Goal: Transaction & Acquisition: Purchase product/service

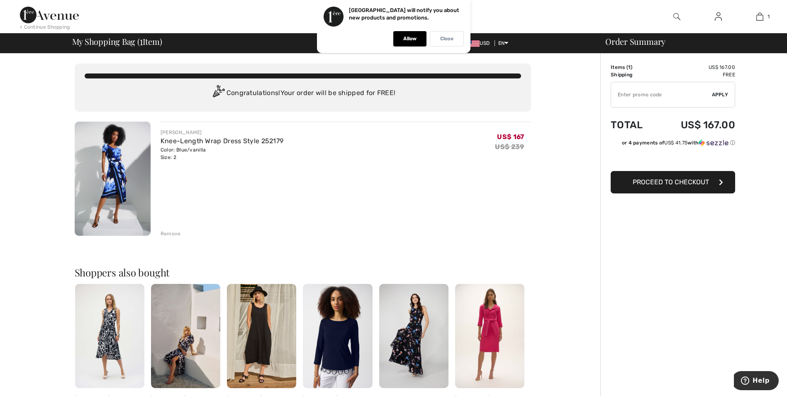
click at [448, 35] on div "Close" at bounding box center [447, 38] width 34 height 15
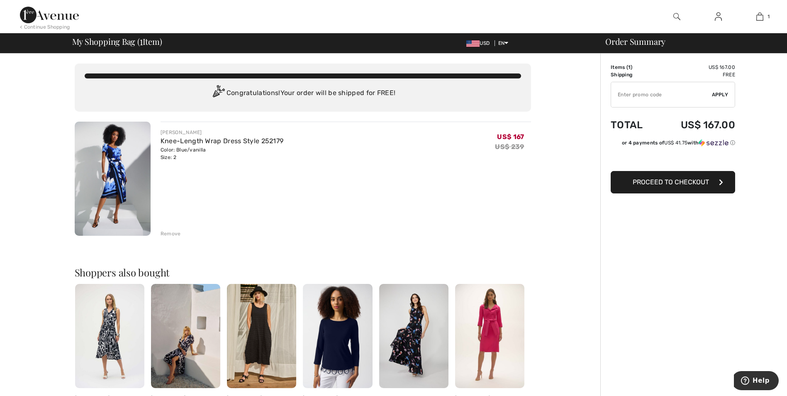
click at [64, 18] on img at bounding box center [49, 15] width 59 height 17
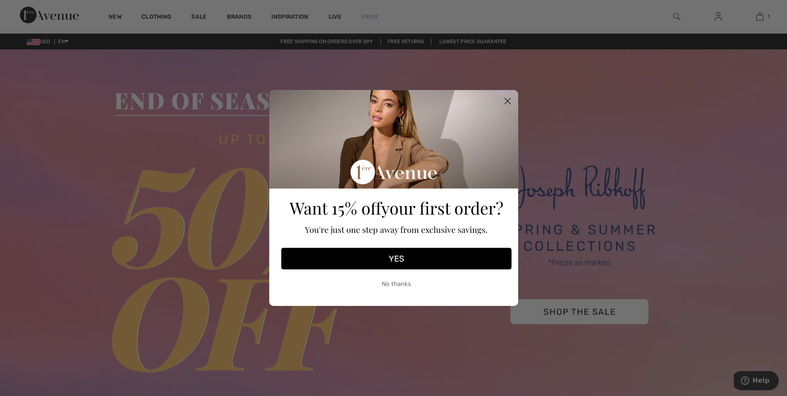
click at [510, 98] on icon "Close dialog" at bounding box center [507, 101] width 6 height 6
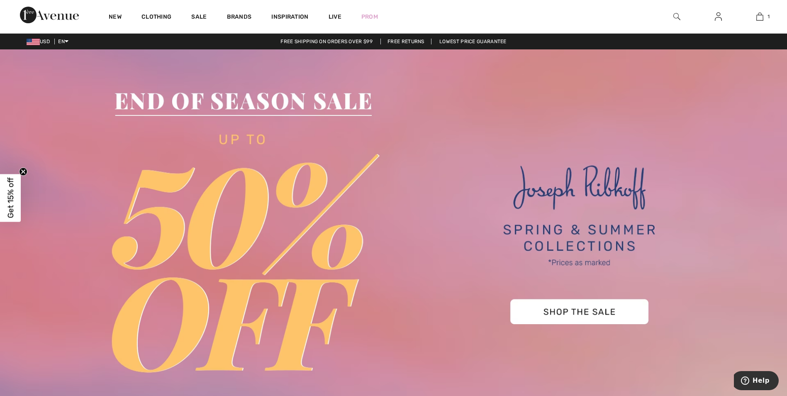
click at [550, 306] on img at bounding box center [393, 237] width 787 height 377
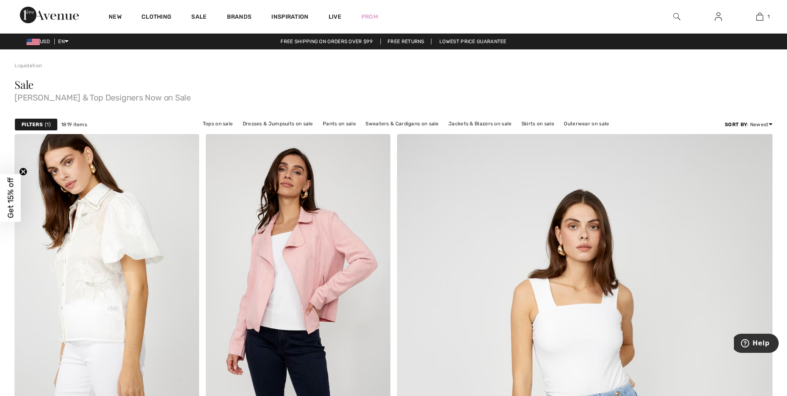
click at [44, 123] on div "Filters 1" at bounding box center [36, 124] width 43 height 12
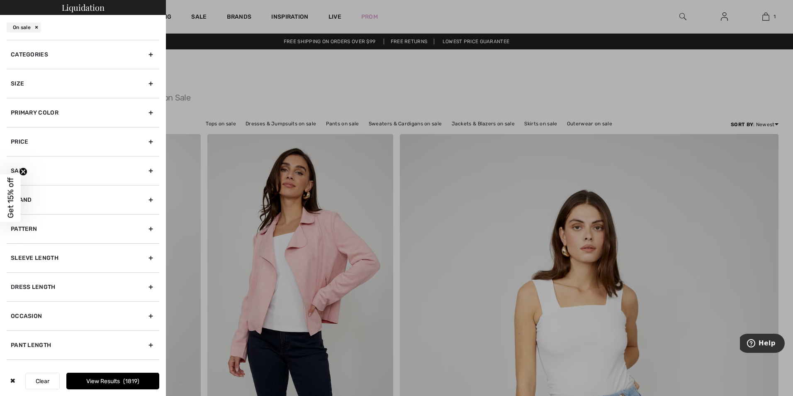
click at [58, 89] on div "Size" at bounding box center [83, 83] width 153 height 29
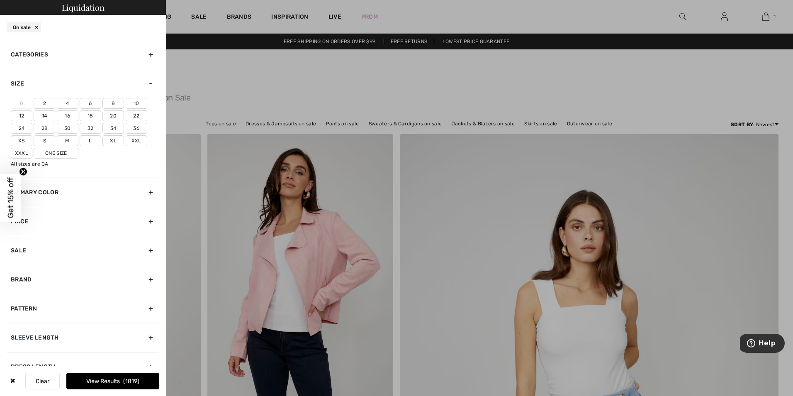
click at [42, 105] on label "2" at bounding box center [45, 103] width 22 height 11
click at [0, 0] on input"] "2" at bounding box center [0, 0] width 0 height 0
click at [91, 281] on div "Brand" at bounding box center [83, 279] width 153 height 29
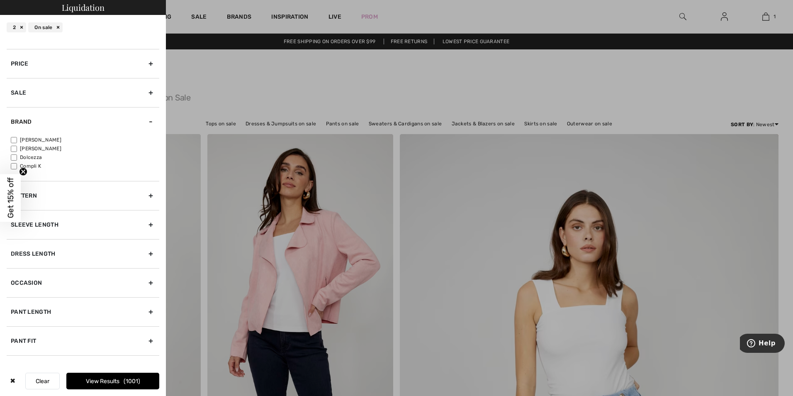
scroll to position [83, 0]
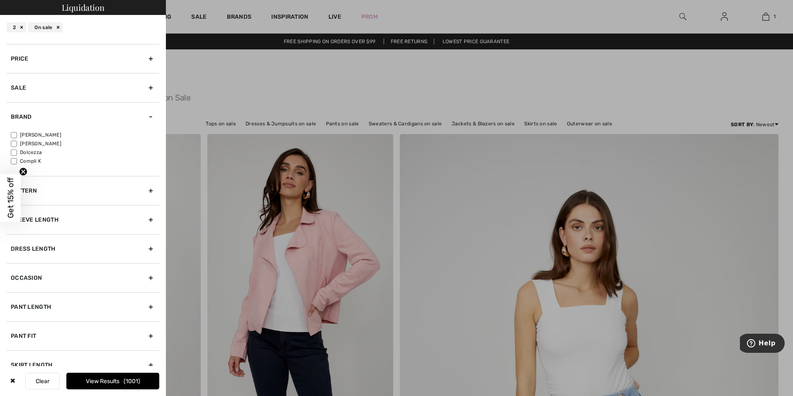
click at [14, 135] on input"] "[PERSON_NAME]" at bounding box center [14, 135] width 6 height 6
checkbox input"] "true"
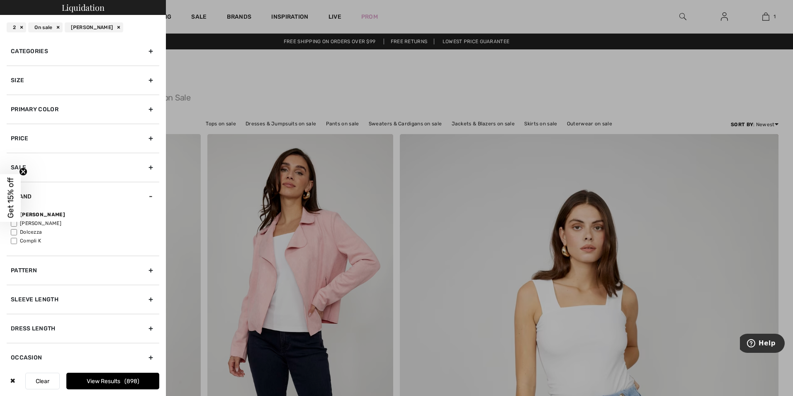
scroll to position [0, 0]
click at [83, 58] on div "Categories" at bounding box center [83, 54] width 153 height 29
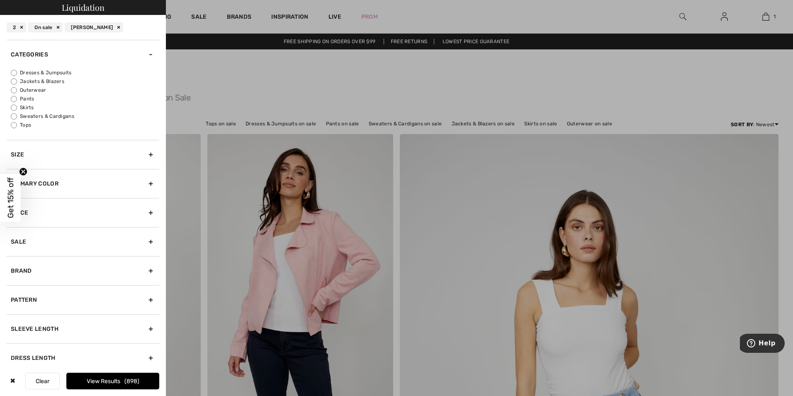
click at [12, 72] on input "Dresses & Jumpsuits" at bounding box center [14, 73] width 6 height 6
radio input "true"
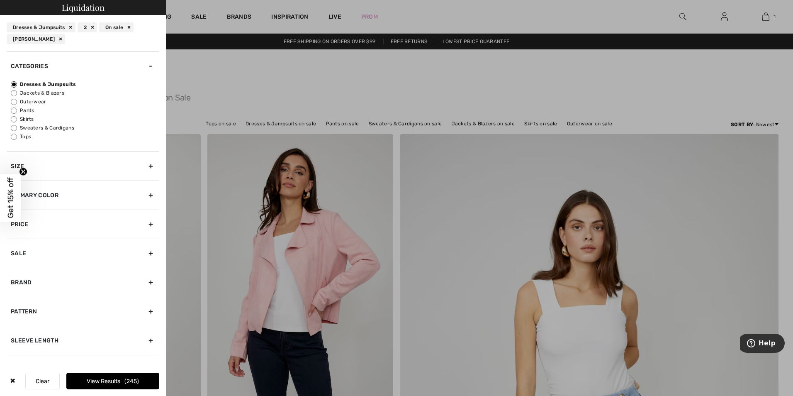
click at [113, 376] on button "View Results 245" at bounding box center [112, 380] width 93 height 17
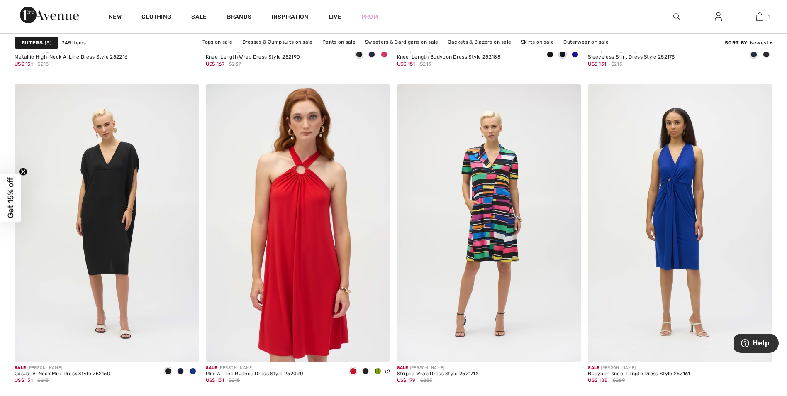
scroll to position [995, 0]
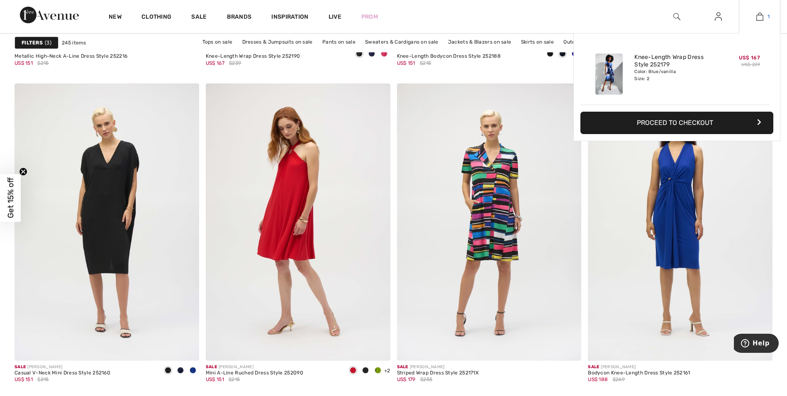
click at [760, 17] on img at bounding box center [759, 17] width 7 height 10
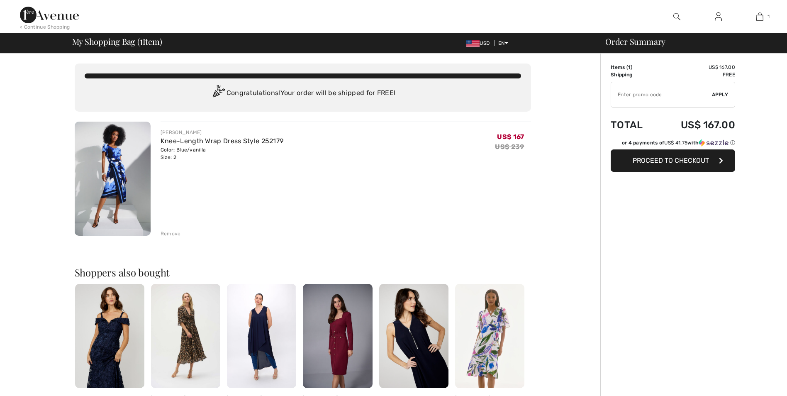
click at [634, 97] on input "TEXT" at bounding box center [661, 94] width 101 height 25
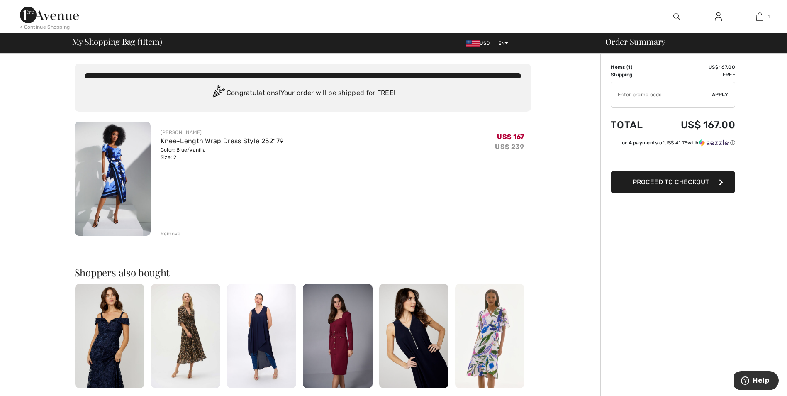
paste input "OC0014068D"
type input "OC0014068D"
click at [724, 90] on div "✔ Apply Remove" at bounding box center [672, 95] width 124 height 26
click at [715, 96] on span "Apply" at bounding box center [720, 94] width 17 height 7
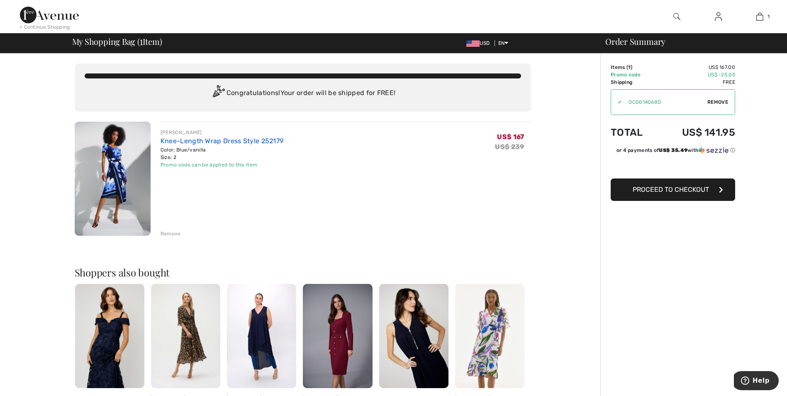
click at [187, 141] on link "Knee-Length Wrap Dress Style 252179" at bounding box center [221, 141] width 123 height 8
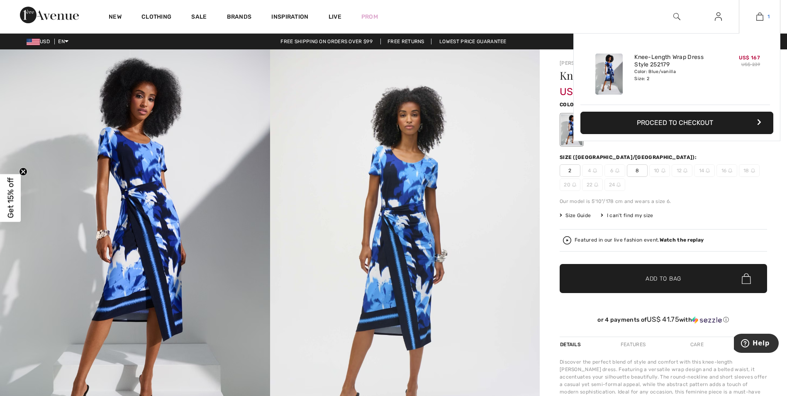
click at [759, 17] on img at bounding box center [759, 17] width 7 height 10
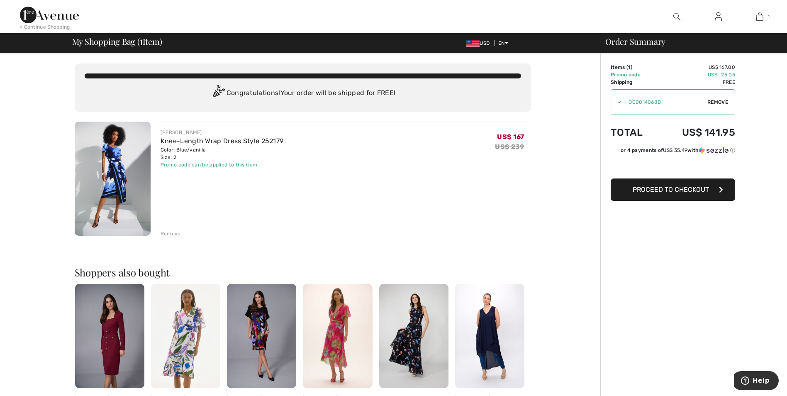
click at [641, 195] on button "Proceed to Checkout" at bounding box center [672, 189] width 124 height 22
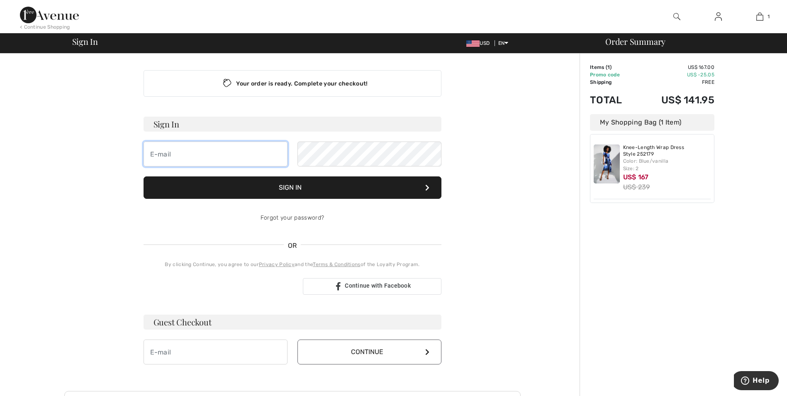
type input "sarahbwatkins@gmail.com"
click at [272, 187] on button "Sign In" at bounding box center [292, 187] width 298 height 22
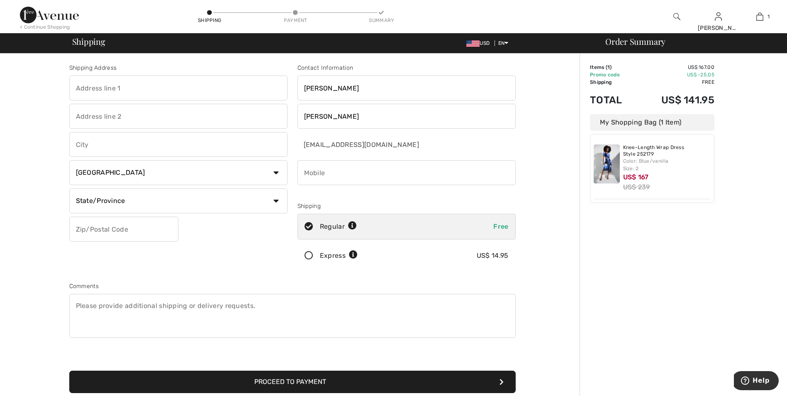
click at [117, 87] on input "text" at bounding box center [178, 87] width 218 height 25
type input "2020 12TH ST NW"
type input "APT 309"
type input "Washington"
type input "20009"
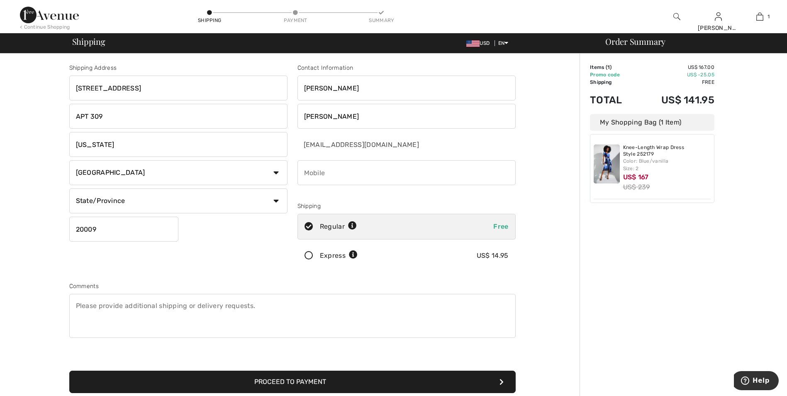
type input "12024417362"
click at [140, 180] on select "Country Canada United States Afghanistan Aland Islands Albania Algeria American…" at bounding box center [178, 172] width 218 height 25
select select "US"
click at [69, 160] on select "Country Canada United States Afghanistan Aland Islands Albania Algeria American…" at bounding box center [178, 172] width 218 height 25
click at [160, 199] on select "State/Province Alabama Alaska American Samoa Arizona Arkansas California Colora…" at bounding box center [178, 200] width 218 height 25
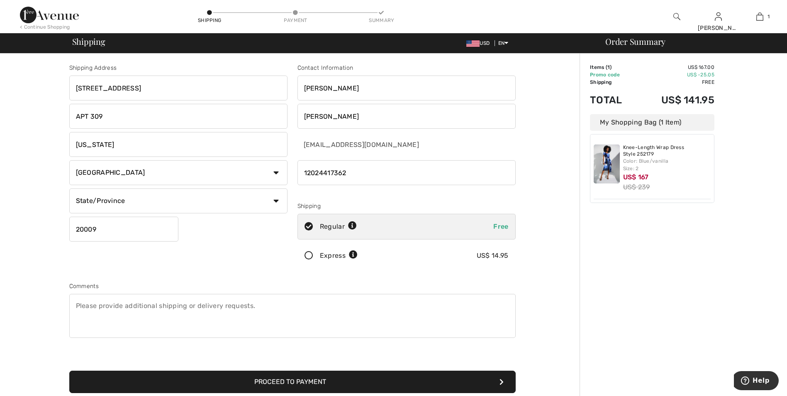
select select "DC"
click at [69, 188] on select "State/Province Alabama Alaska American Samoa Arizona Arkansas California Colora…" at bounding box center [178, 200] width 218 height 25
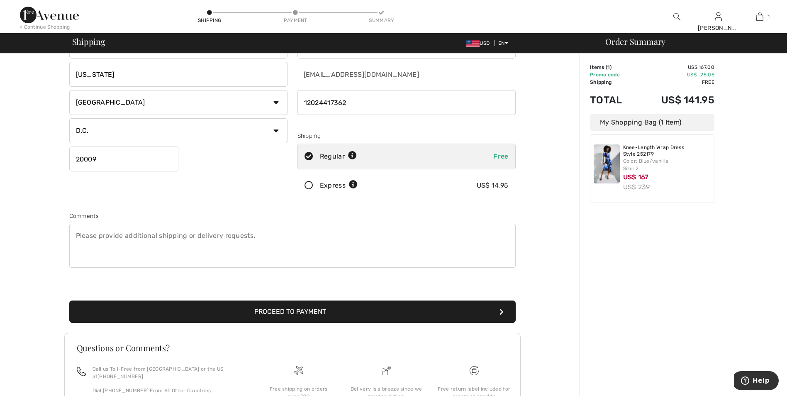
scroll to position [83, 0]
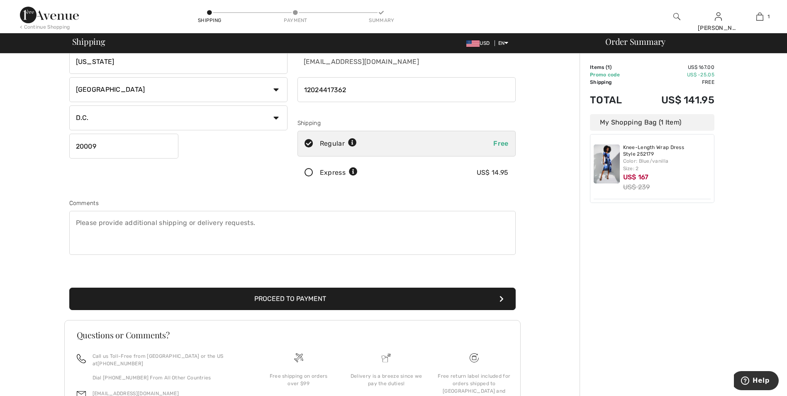
click at [254, 298] on button "Proceed to Payment" at bounding box center [292, 298] width 446 height 22
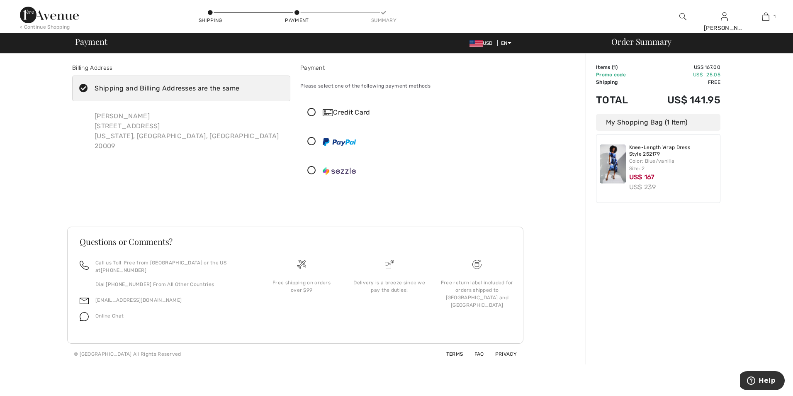
click at [310, 113] on icon at bounding box center [312, 112] width 22 height 9
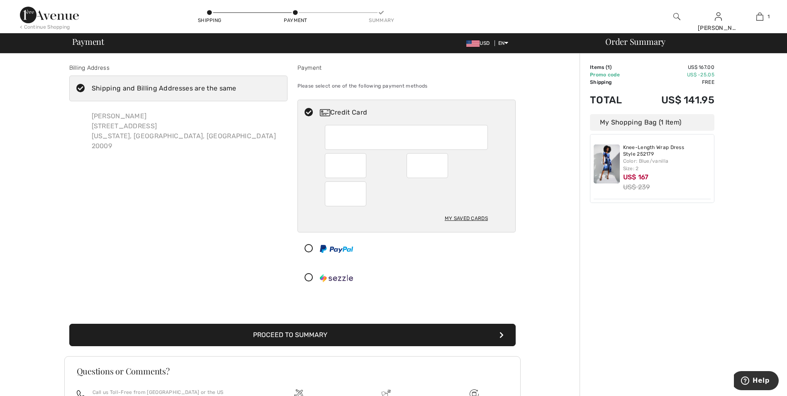
scroll to position [41, 0]
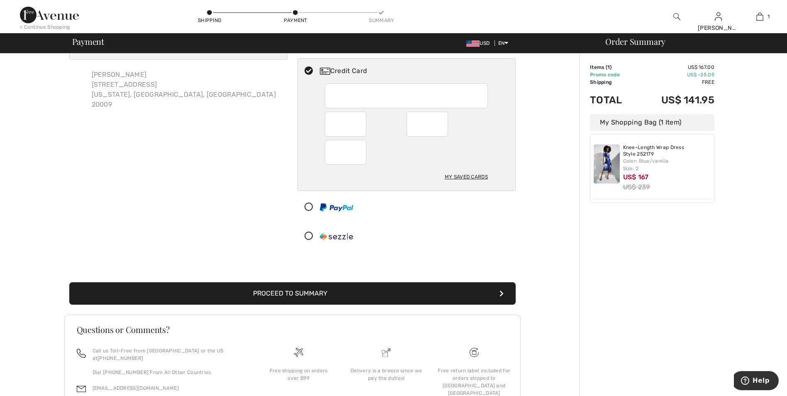
click at [430, 288] on button "Proceed to Summary" at bounding box center [292, 293] width 446 height 22
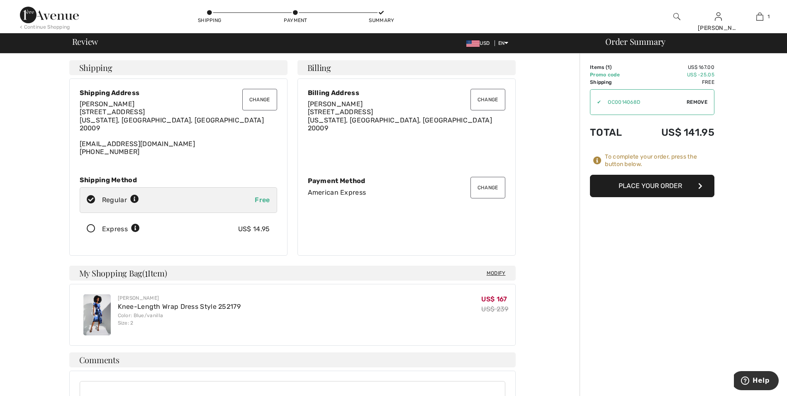
click at [644, 183] on button "Place Your Order" at bounding box center [652, 186] width 124 height 22
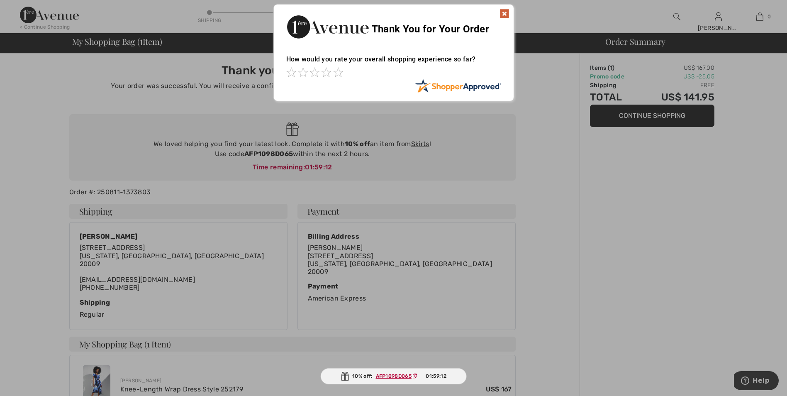
click at [505, 14] on img at bounding box center [504, 14] width 10 height 10
